Goal: Transaction & Acquisition: Register for event/course

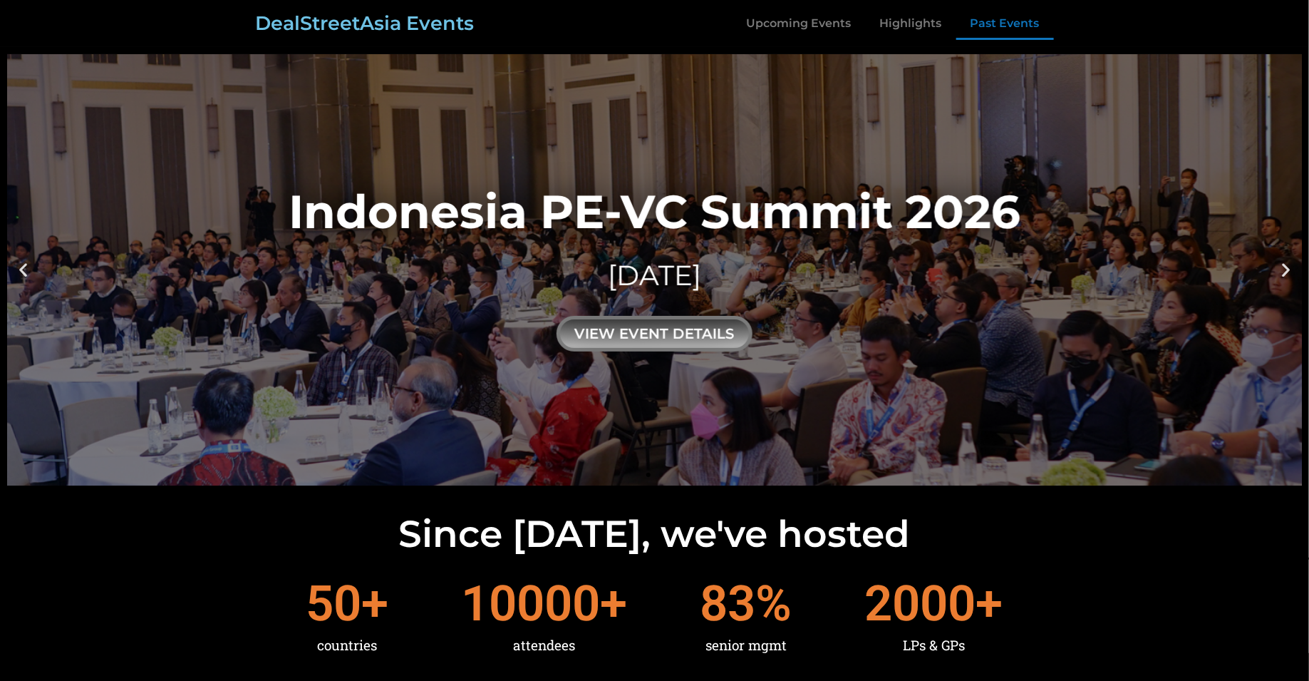
click at [959, 27] on link "Past Events" at bounding box center [1006, 23] width 98 height 33
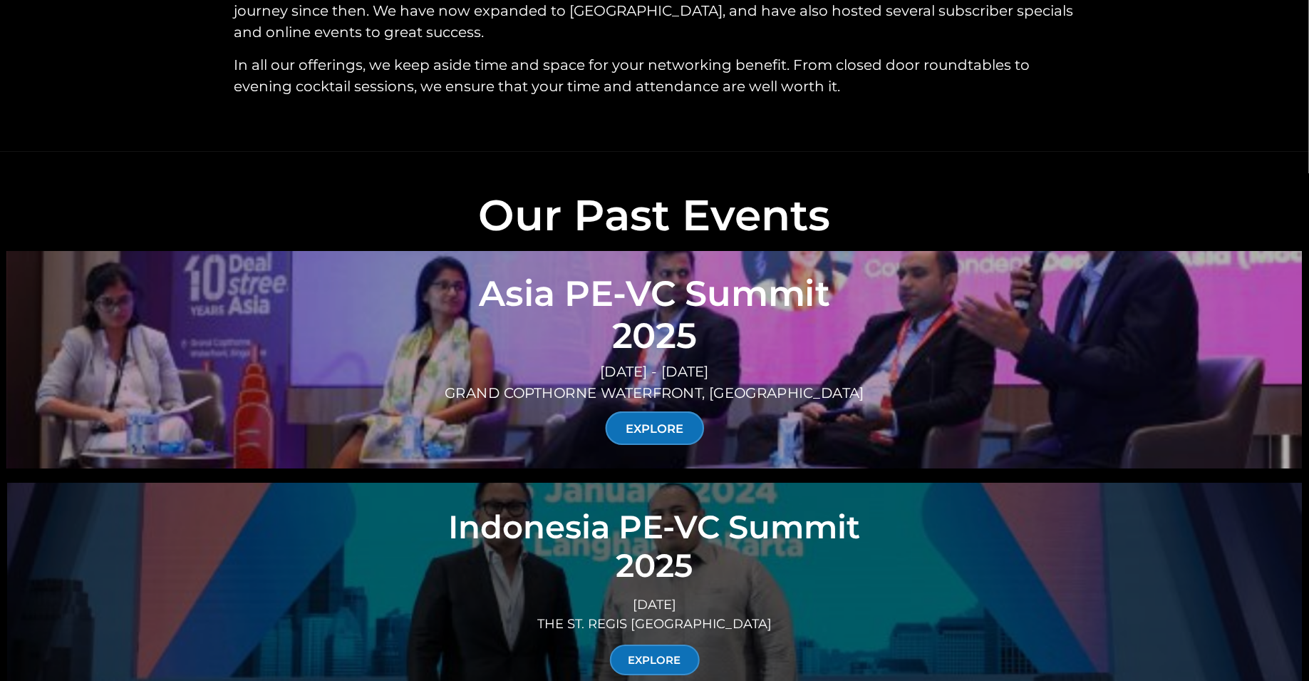
scroll to position [4868, 0]
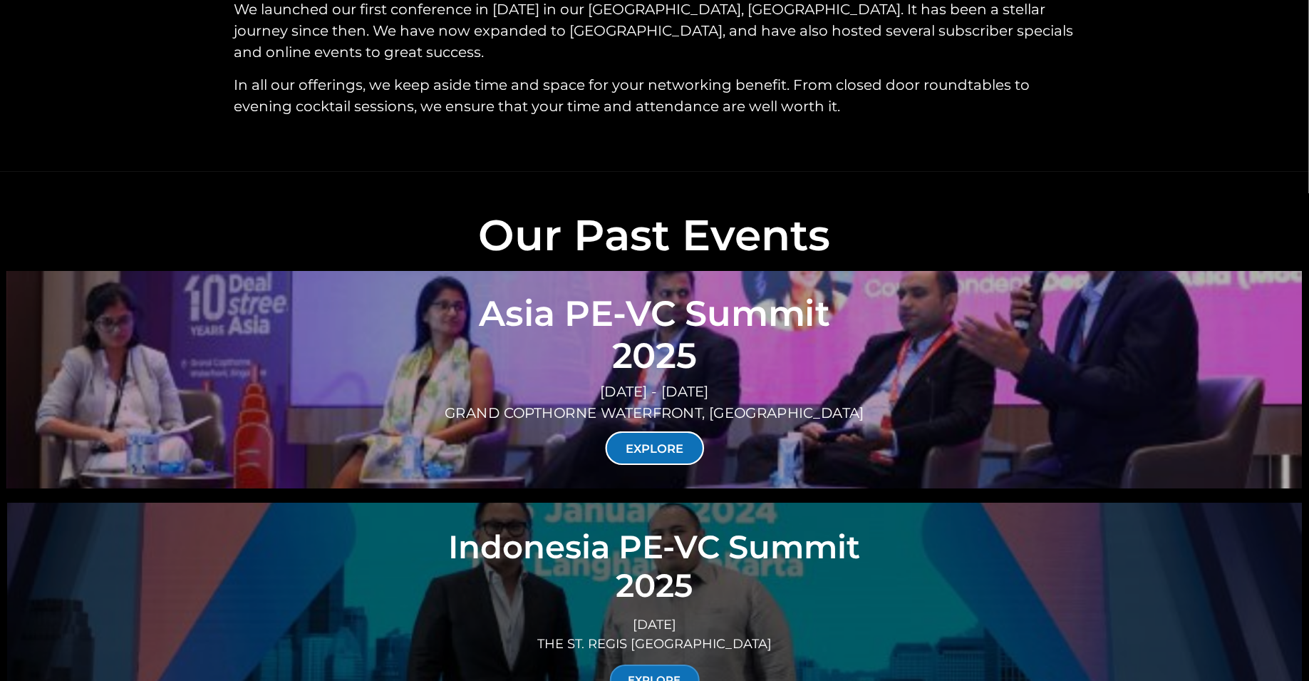
click at [660, 431] on link "EXPLORE" at bounding box center [654, 448] width 99 height 34
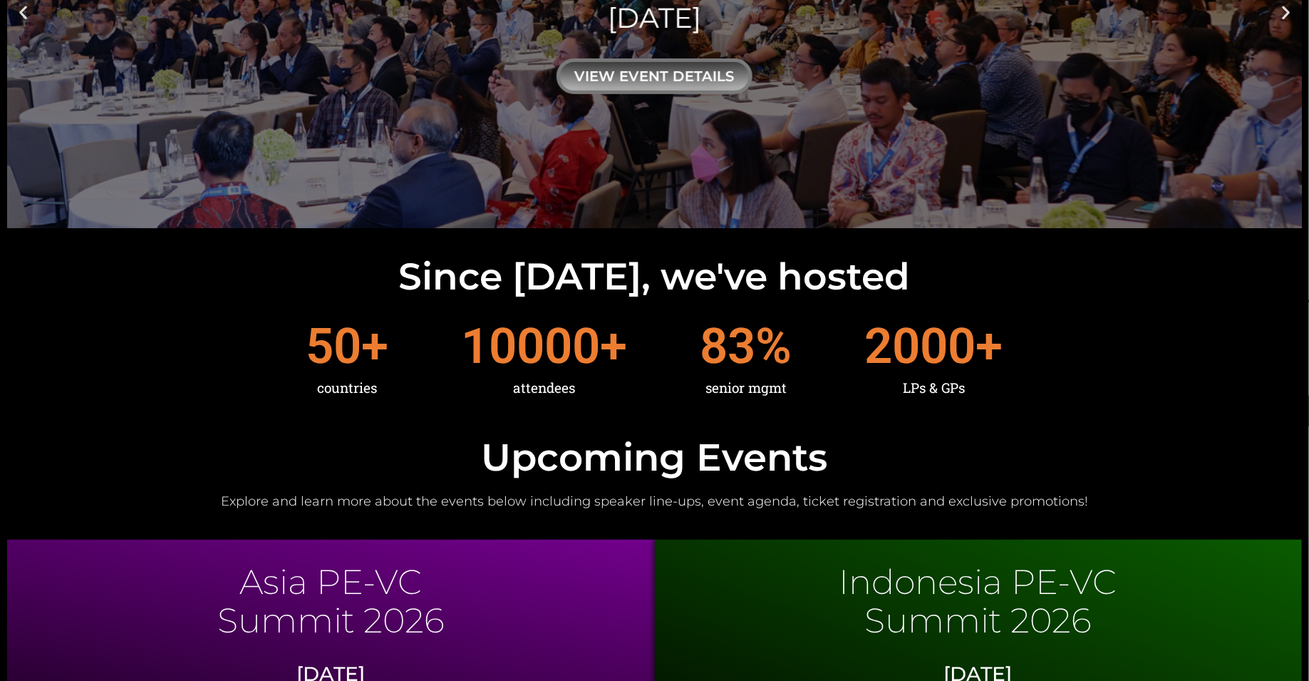
scroll to position [0, 0]
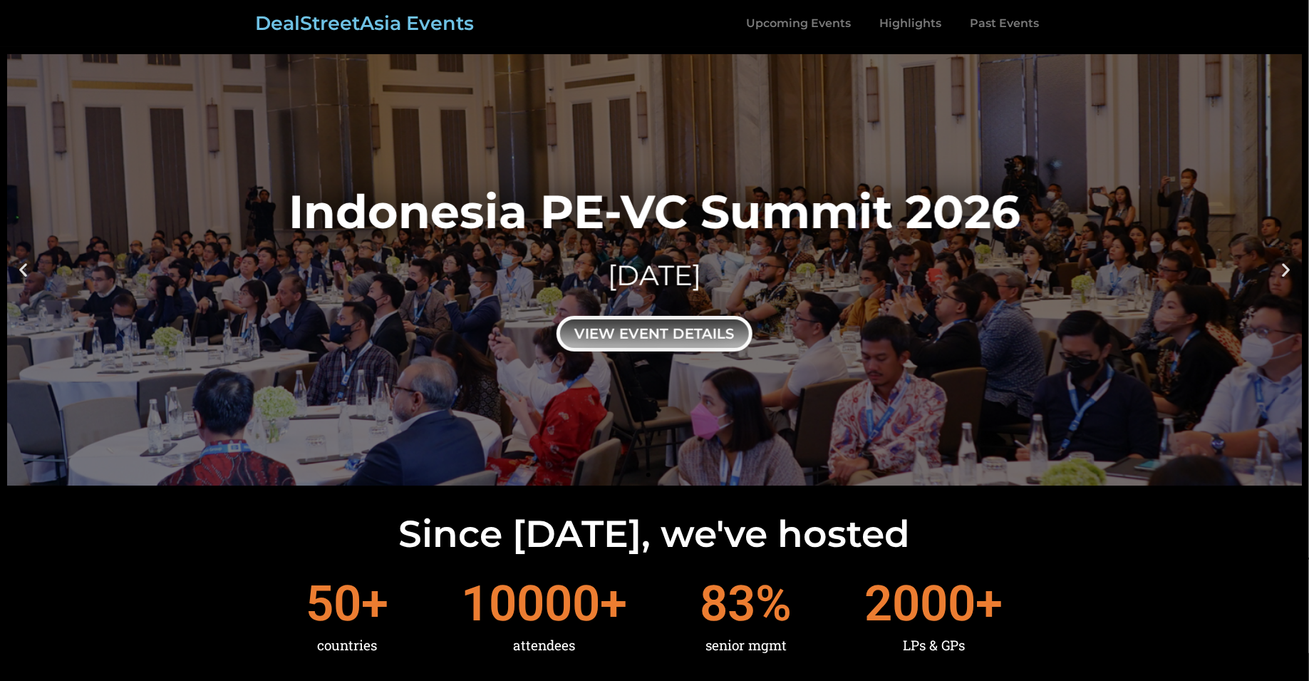
click at [689, 321] on div "view event details" at bounding box center [655, 334] width 196 height 36
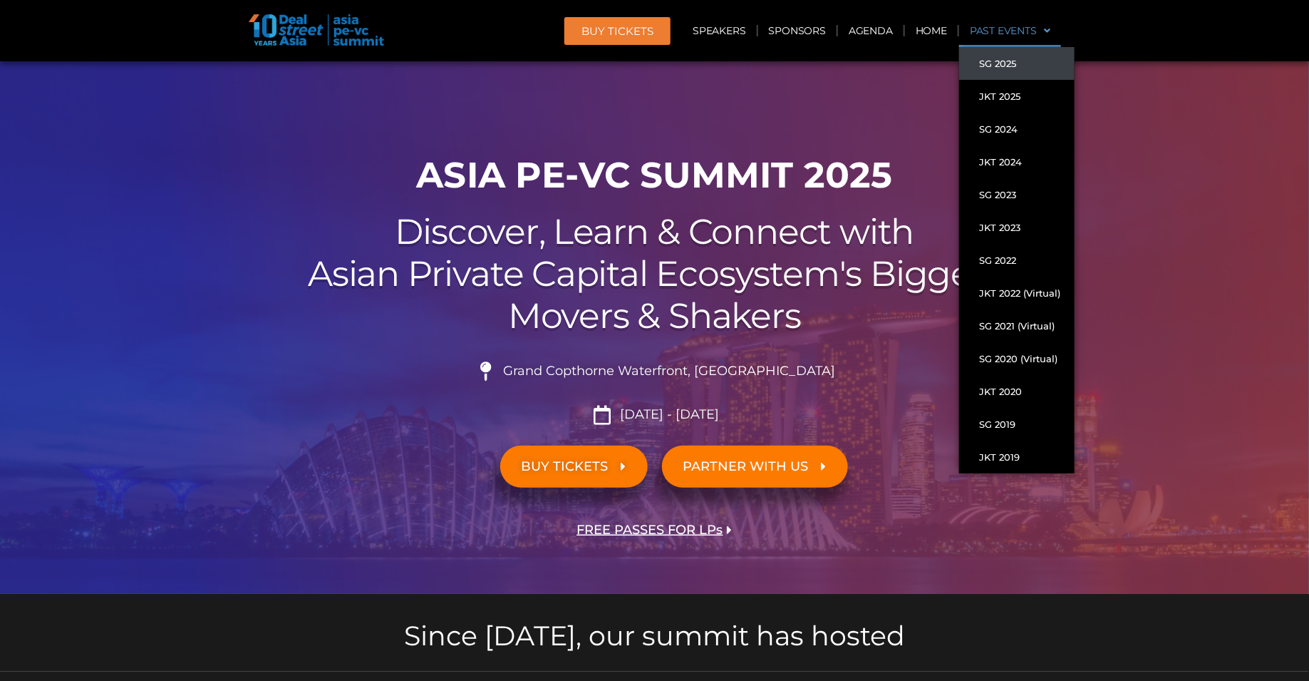
click at [1031, 32] on link "Past Events" at bounding box center [1010, 30] width 102 height 33
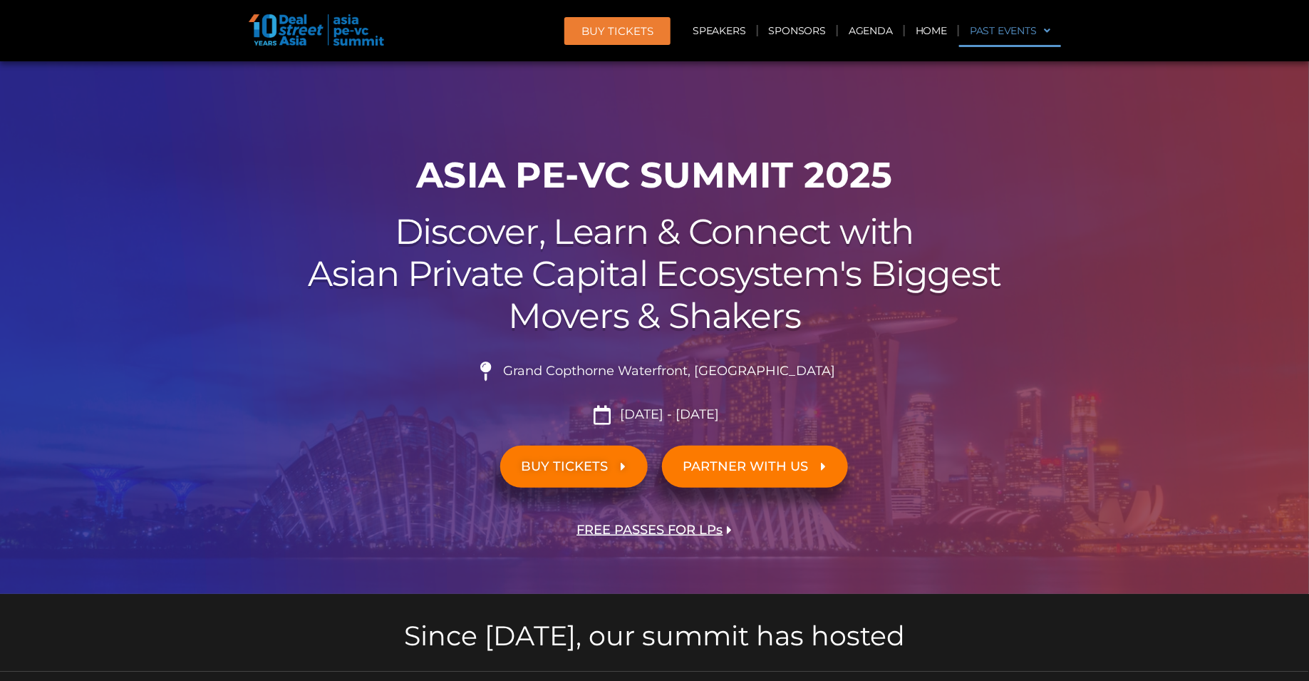
click at [1031, 32] on link "Past Events" at bounding box center [1010, 30] width 102 height 33
click at [348, 32] on img at bounding box center [316, 29] width 135 height 31
click at [1010, 34] on link "Past Events" at bounding box center [1010, 30] width 102 height 33
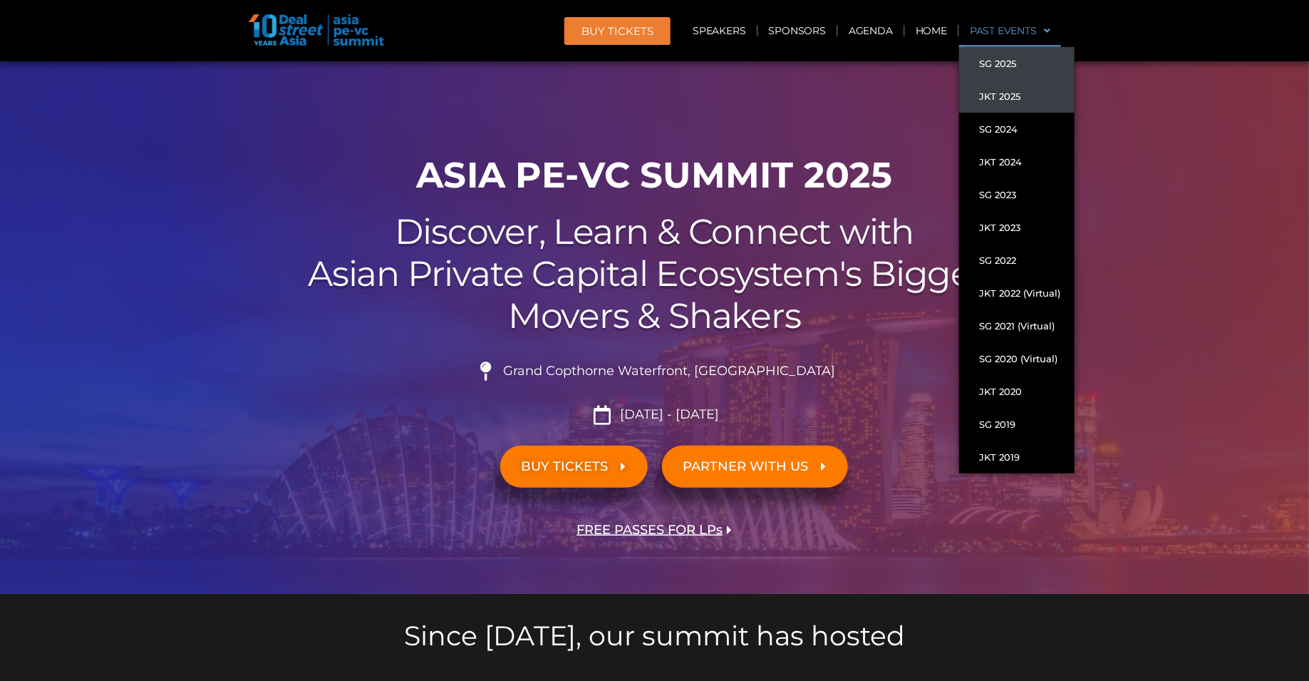
click at [1012, 91] on link "JKT 2025" at bounding box center [1016, 96] width 115 height 33
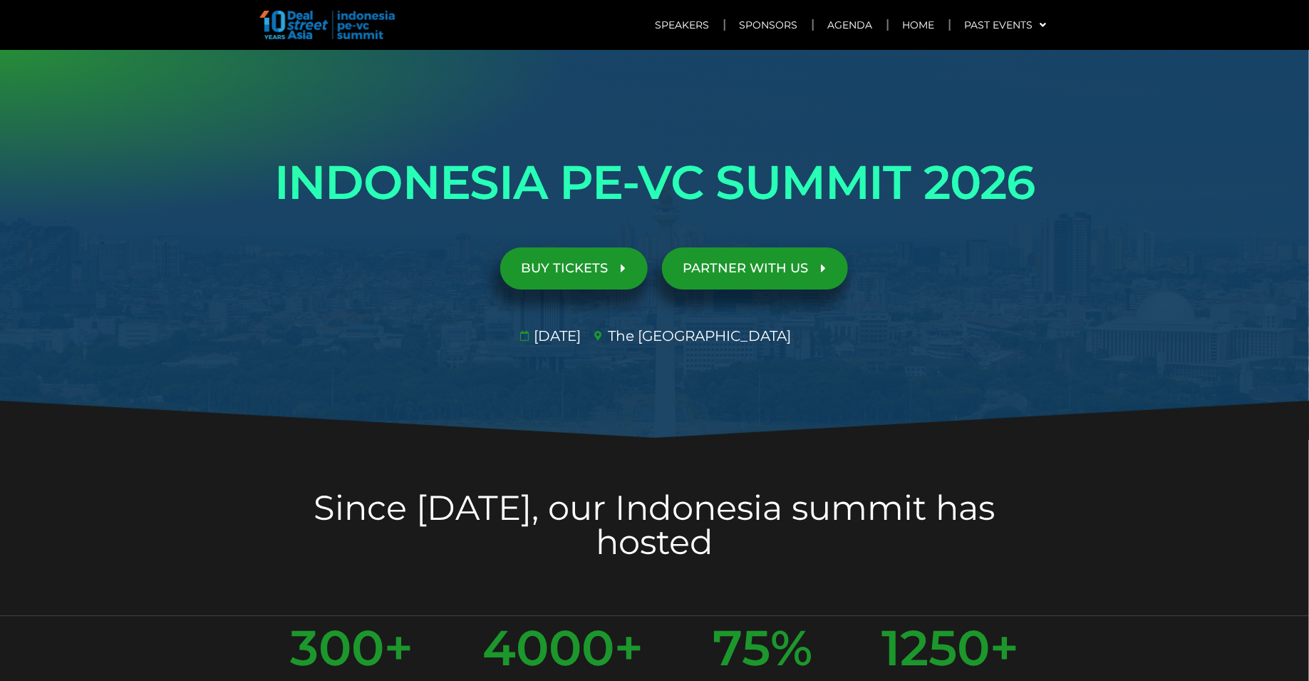
click at [634, 273] on link "BUY TICKETS" at bounding box center [574, 268] width 148 height 42
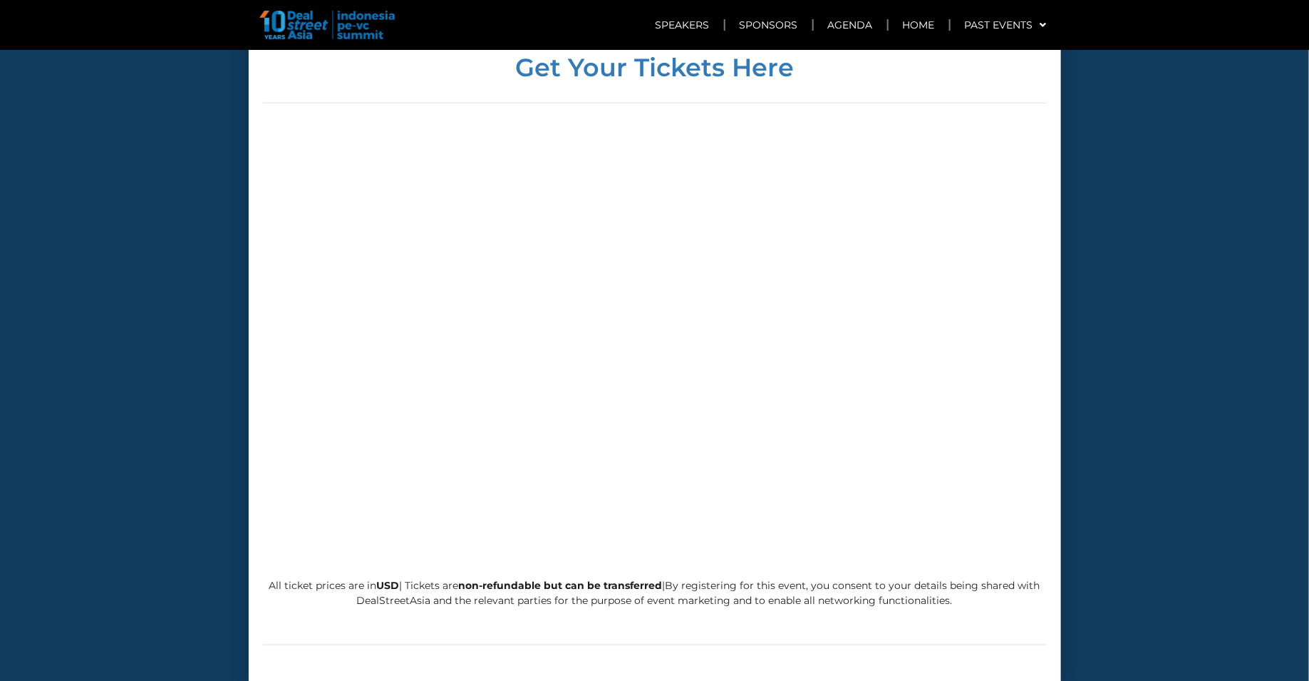
scroll to position [5852, 0]
